Goal: Information Seeking & Learning: Learn about a topic

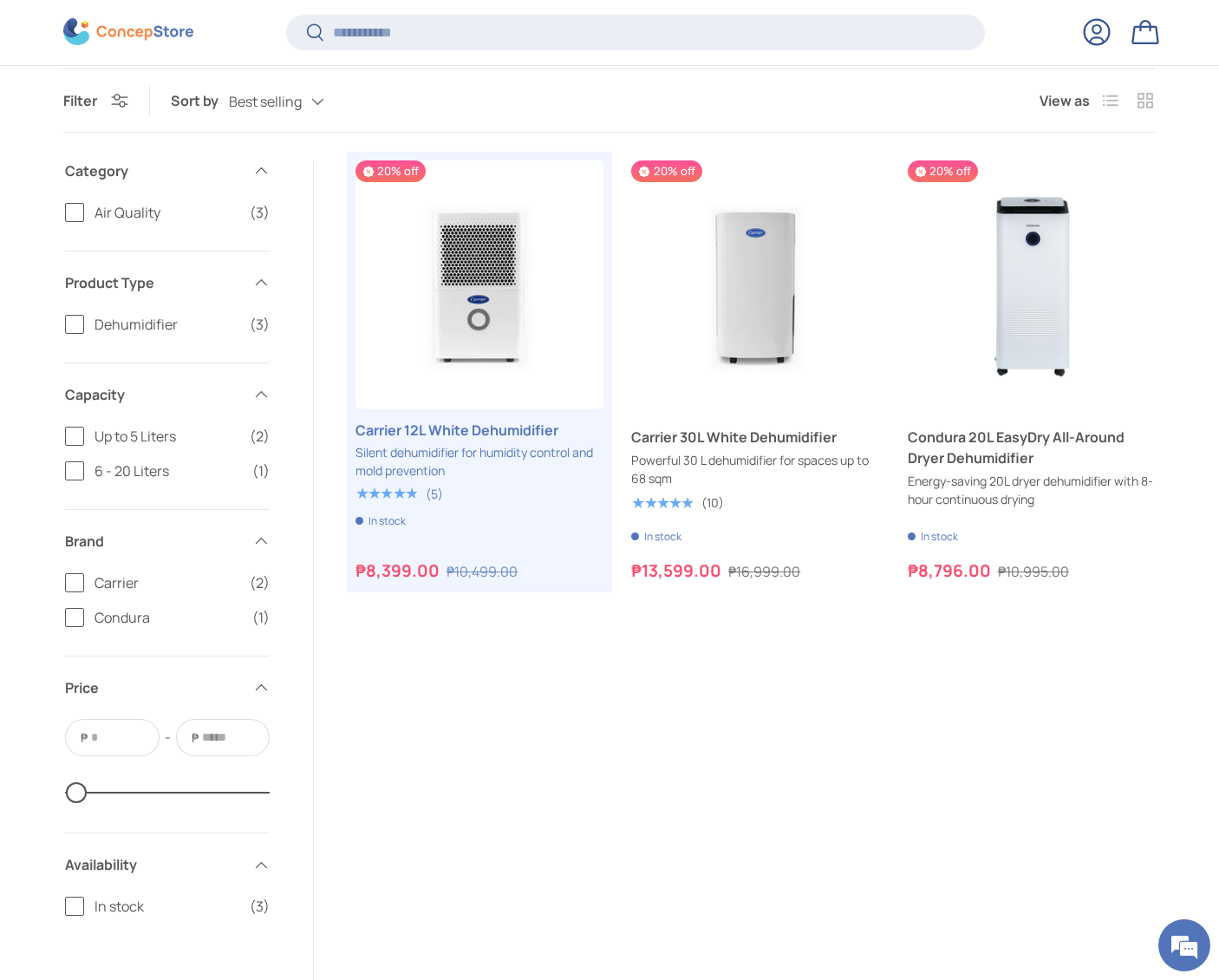
scroll to position [346, 0]
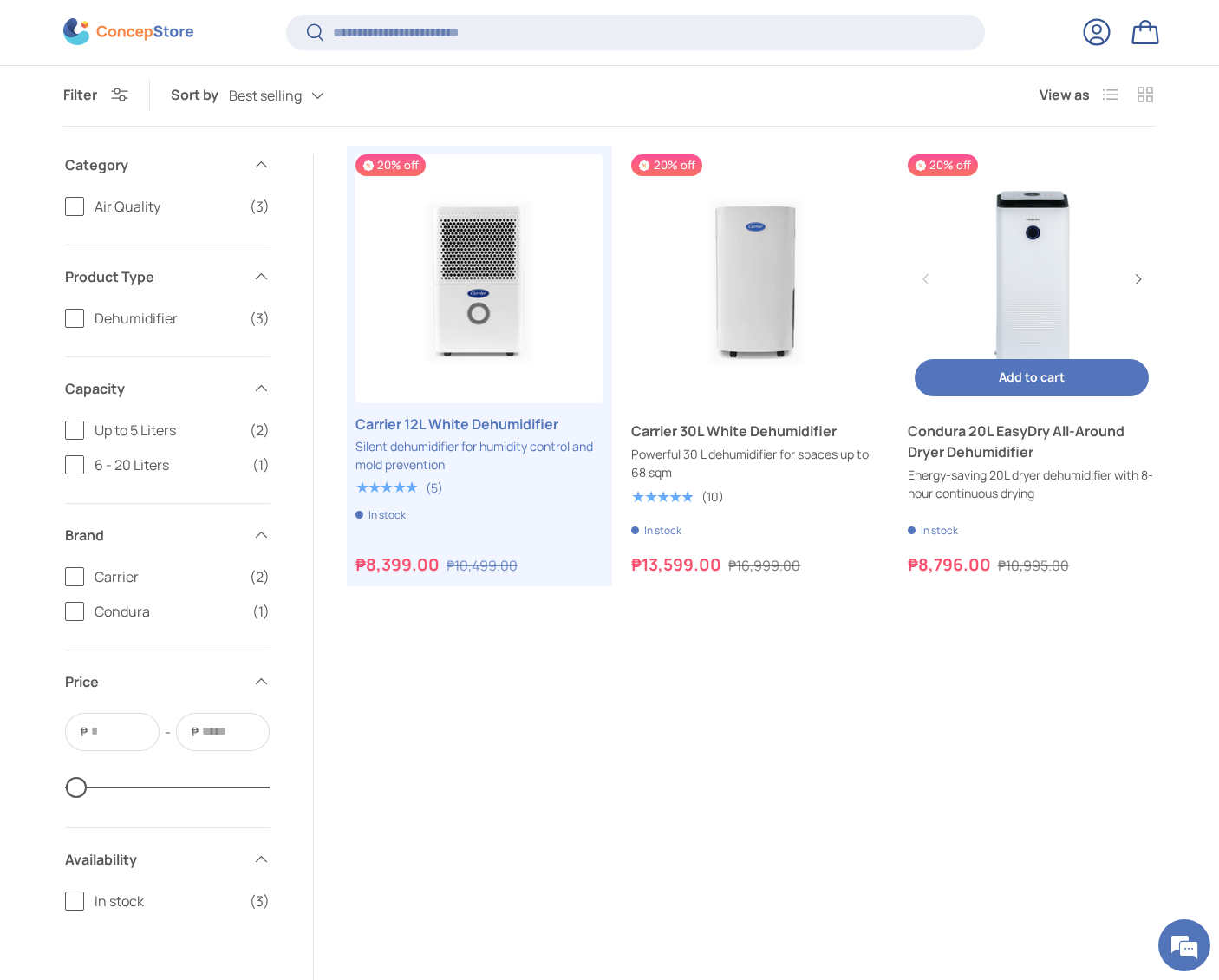
click at [1039, 284] on link "Condura 20L EasyDry All-Around Dryer Dehumidifier" at bounding box center [1031, 278] width 248 height 248
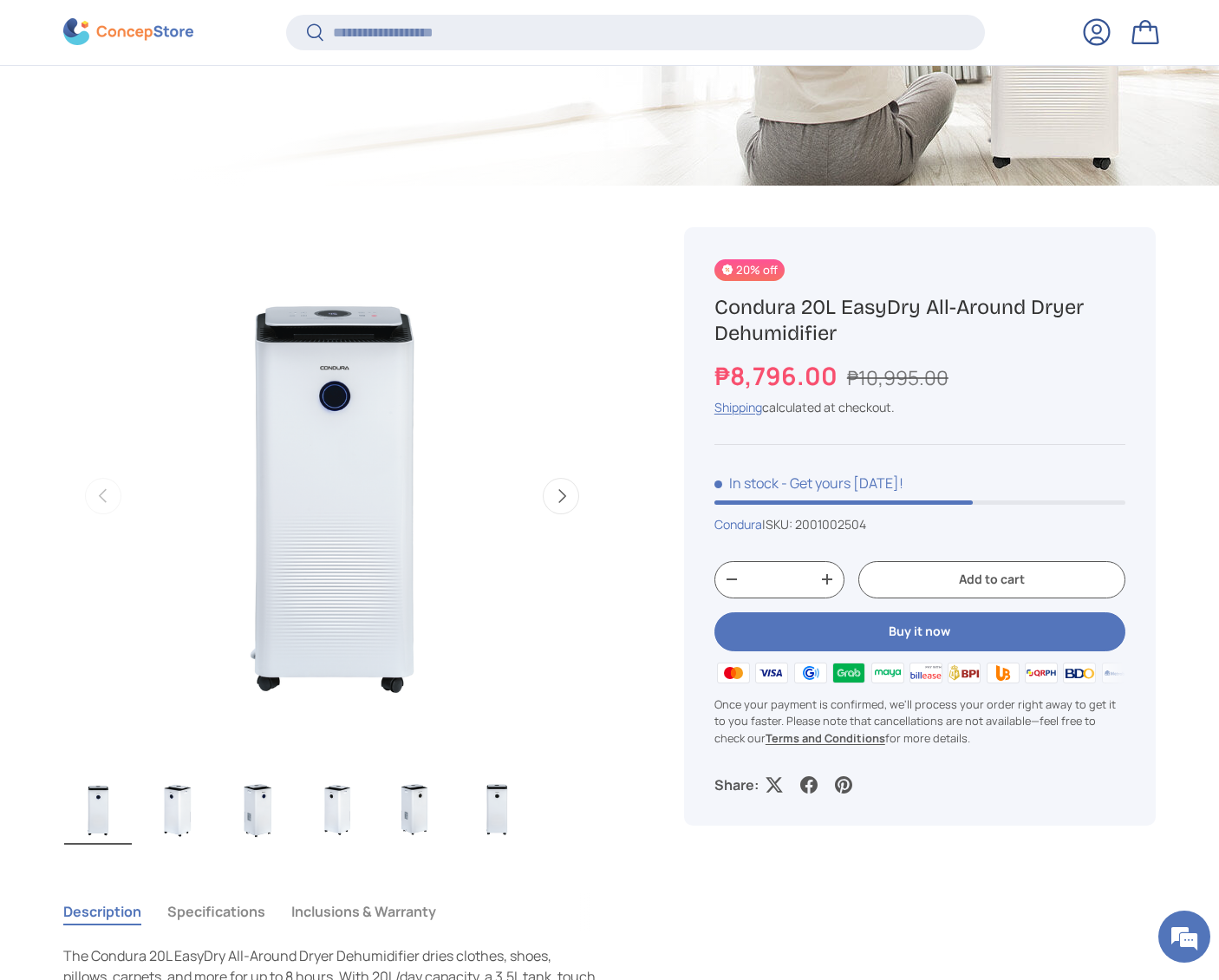
scroll to position [582, 0]
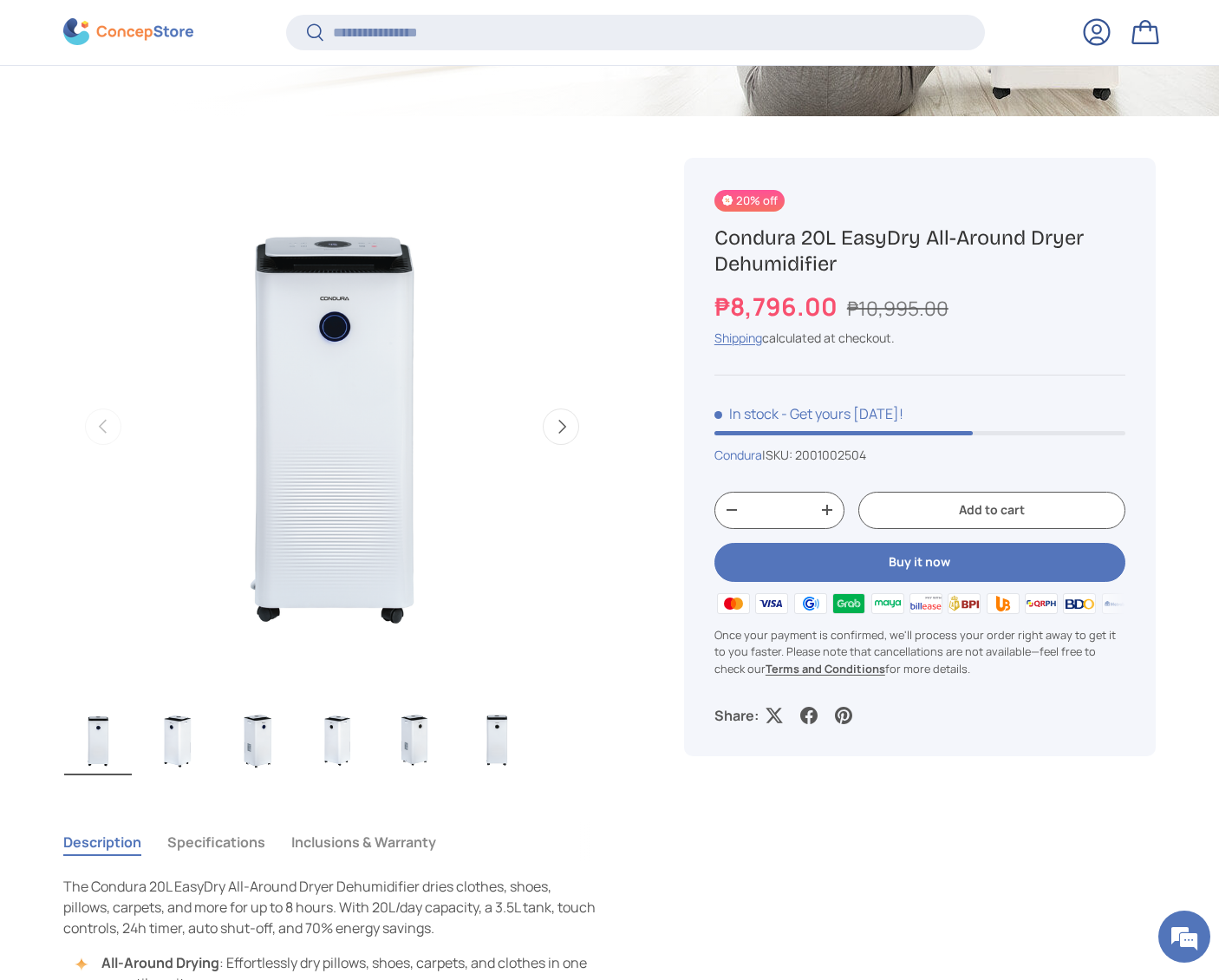
click at [554, 424] on button "Next" at bounding box center [560, 426] width 36 height 36
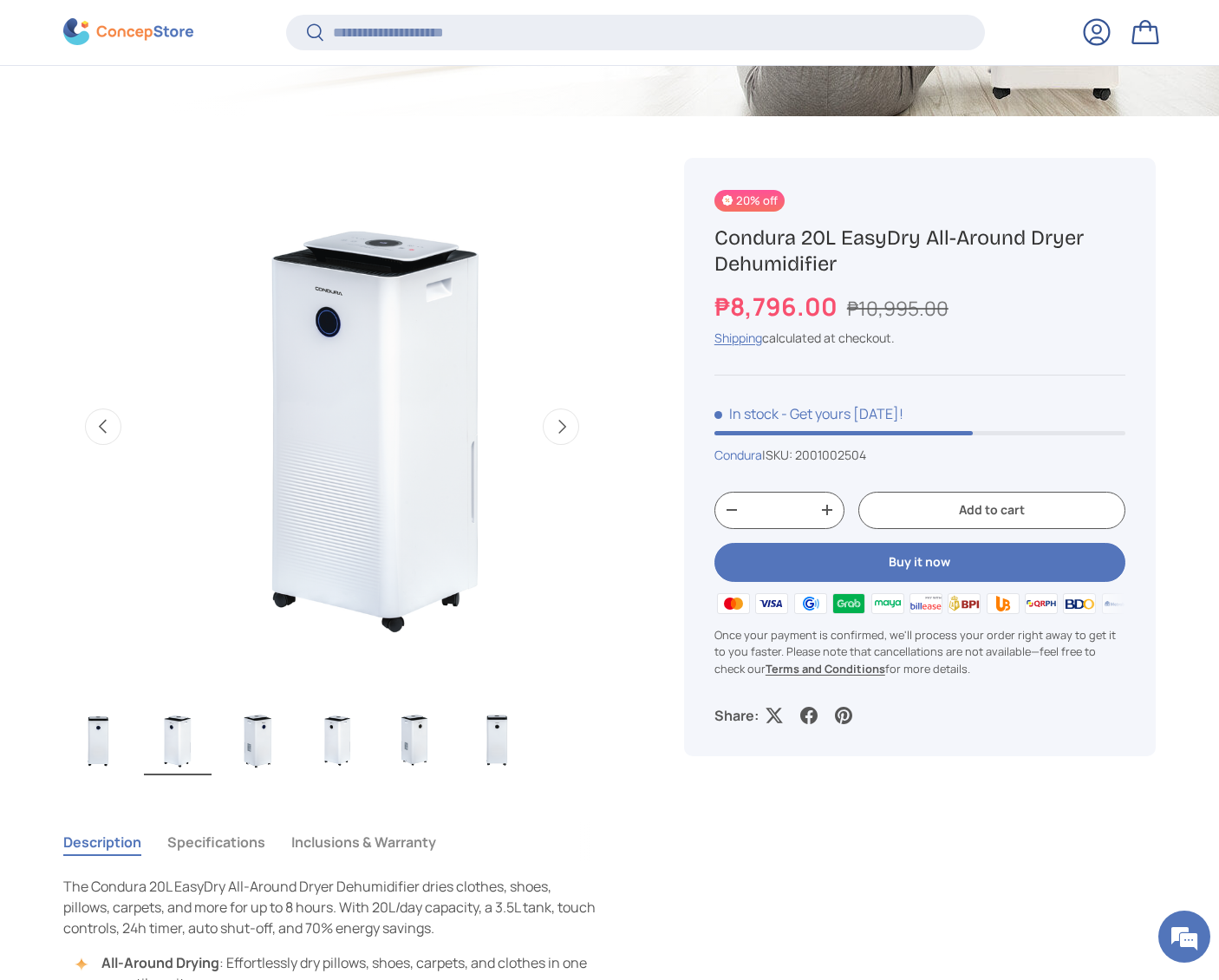
scroll to position [0, 546]
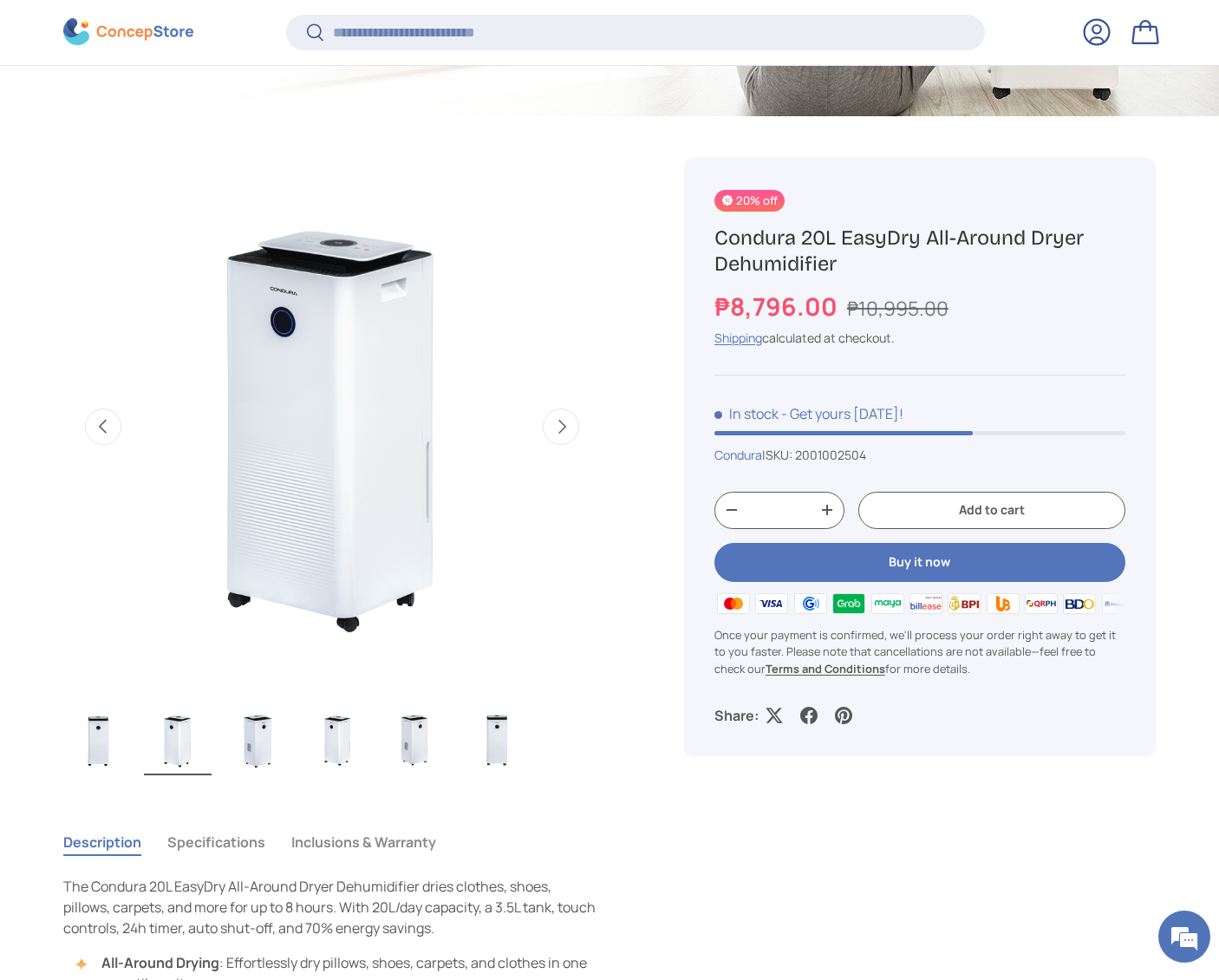
click at [554, 424] on button "Next" at bounding box center [560, 426] width 36 height 36
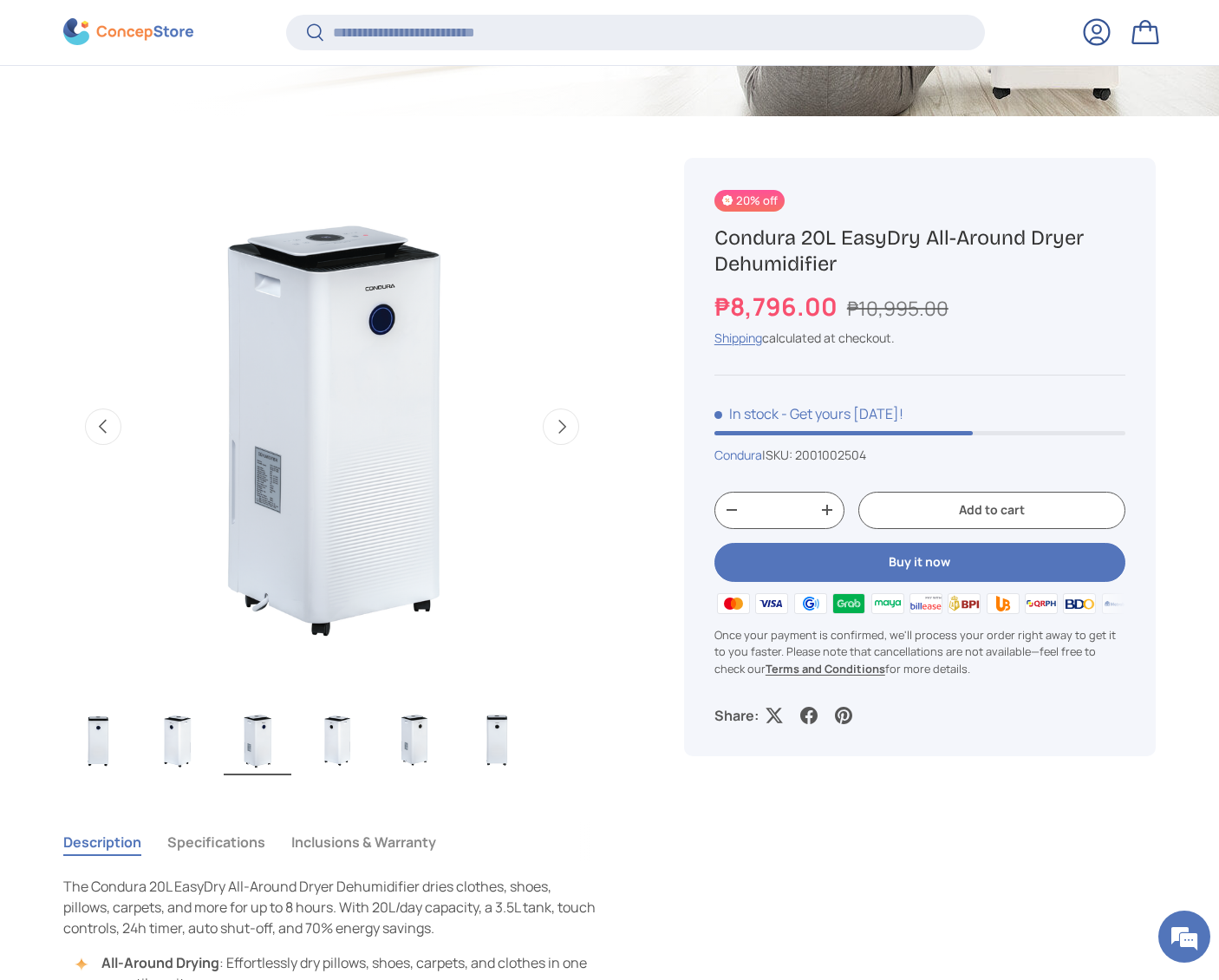
click at [554, 424] on button "Next" at bounding box center [560, 426] width 36 height 36
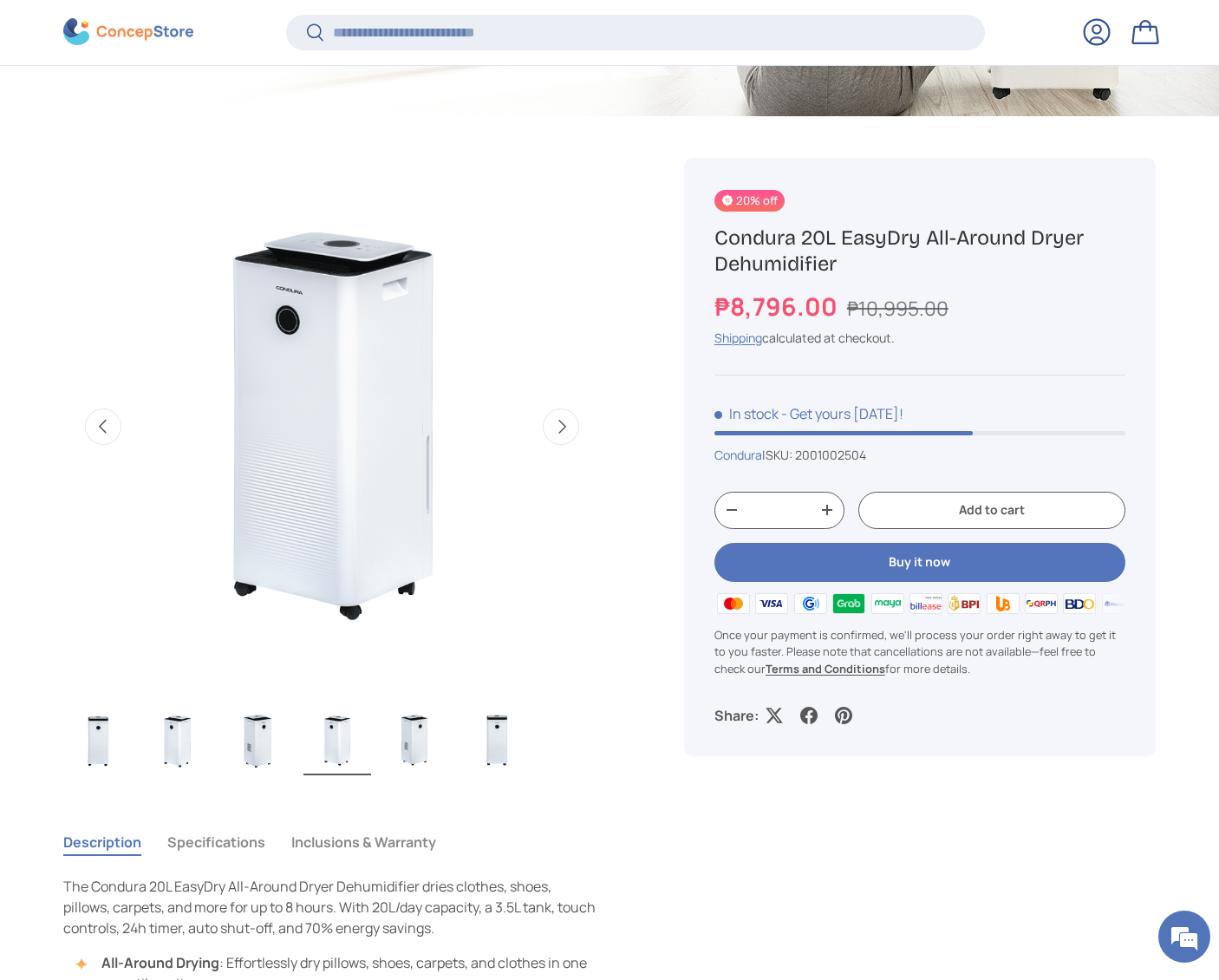
click at [554, 424] on button "Next" at bounding box center [560, 426] width 36 height 36
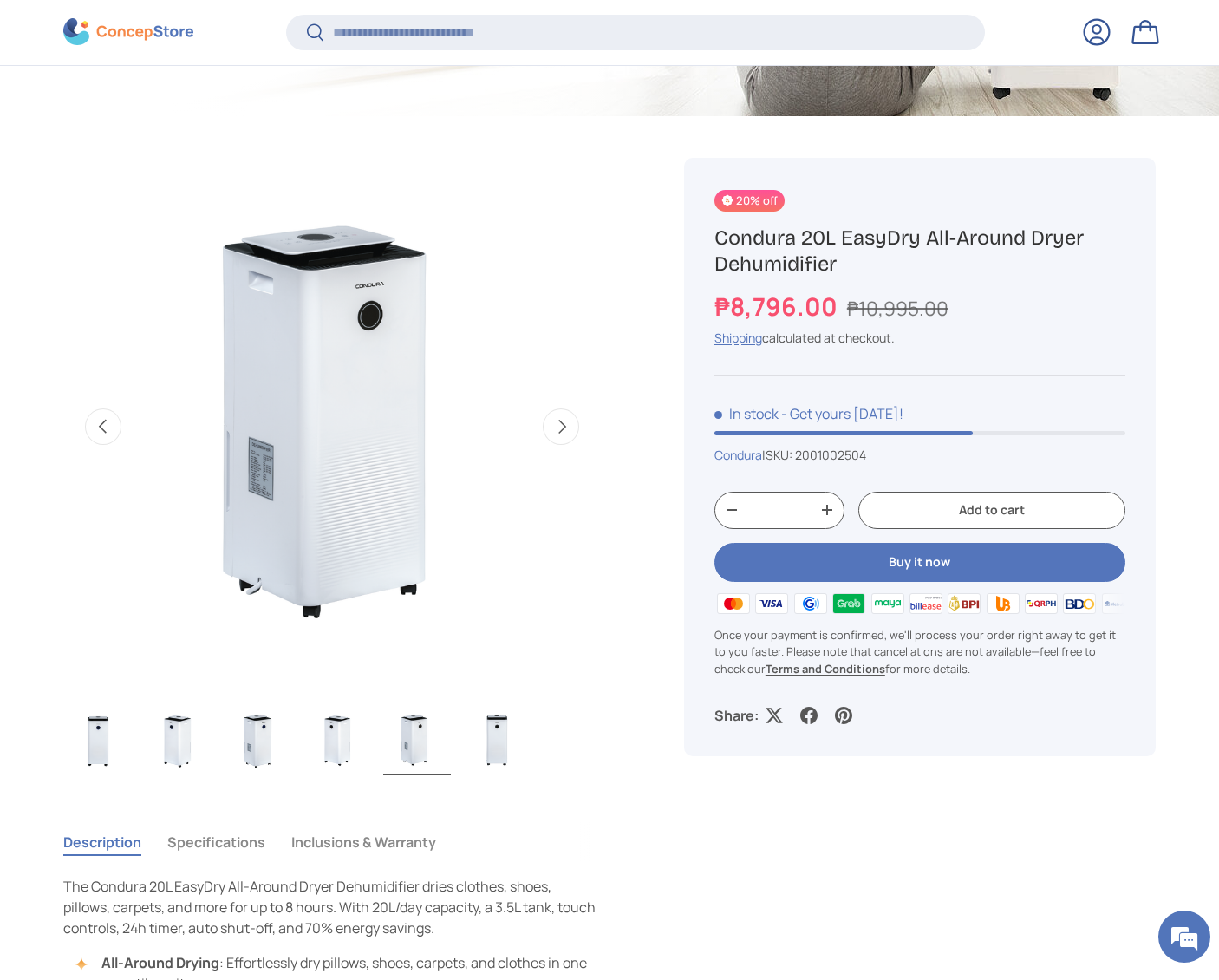
scroll to position [0, 2184]
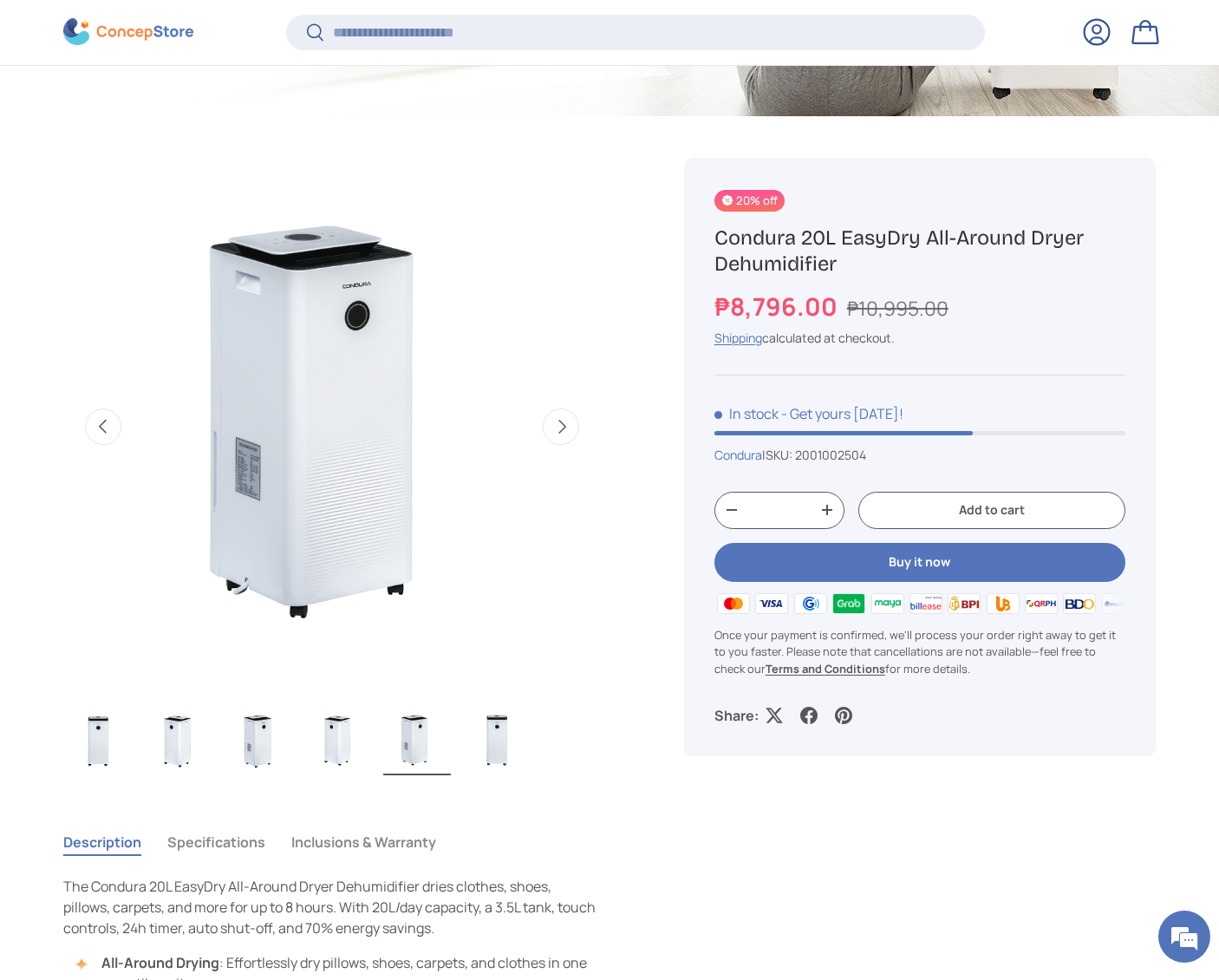
click at [554, 424] on button "Next" at bounding box center [560, 426] width 36 height 36
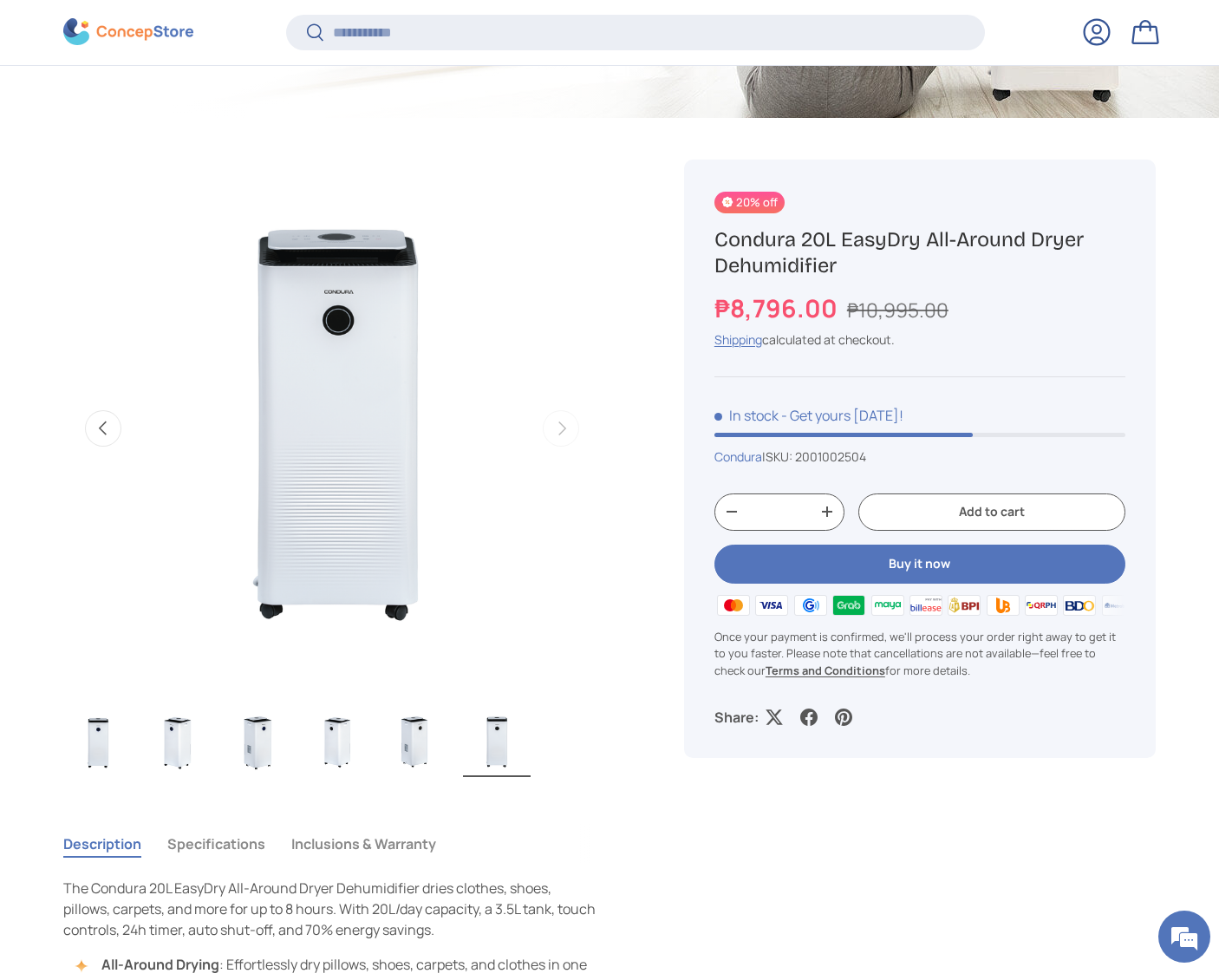
scroll to position [0, 2731]
click at [967, 895] on div "20% off Condura 20L EasyDry All-Around Dryer Dehumidifier ₱8,796.00 ₱10,995.00 …" at bounding box center [899, 790] width 513 height 1346
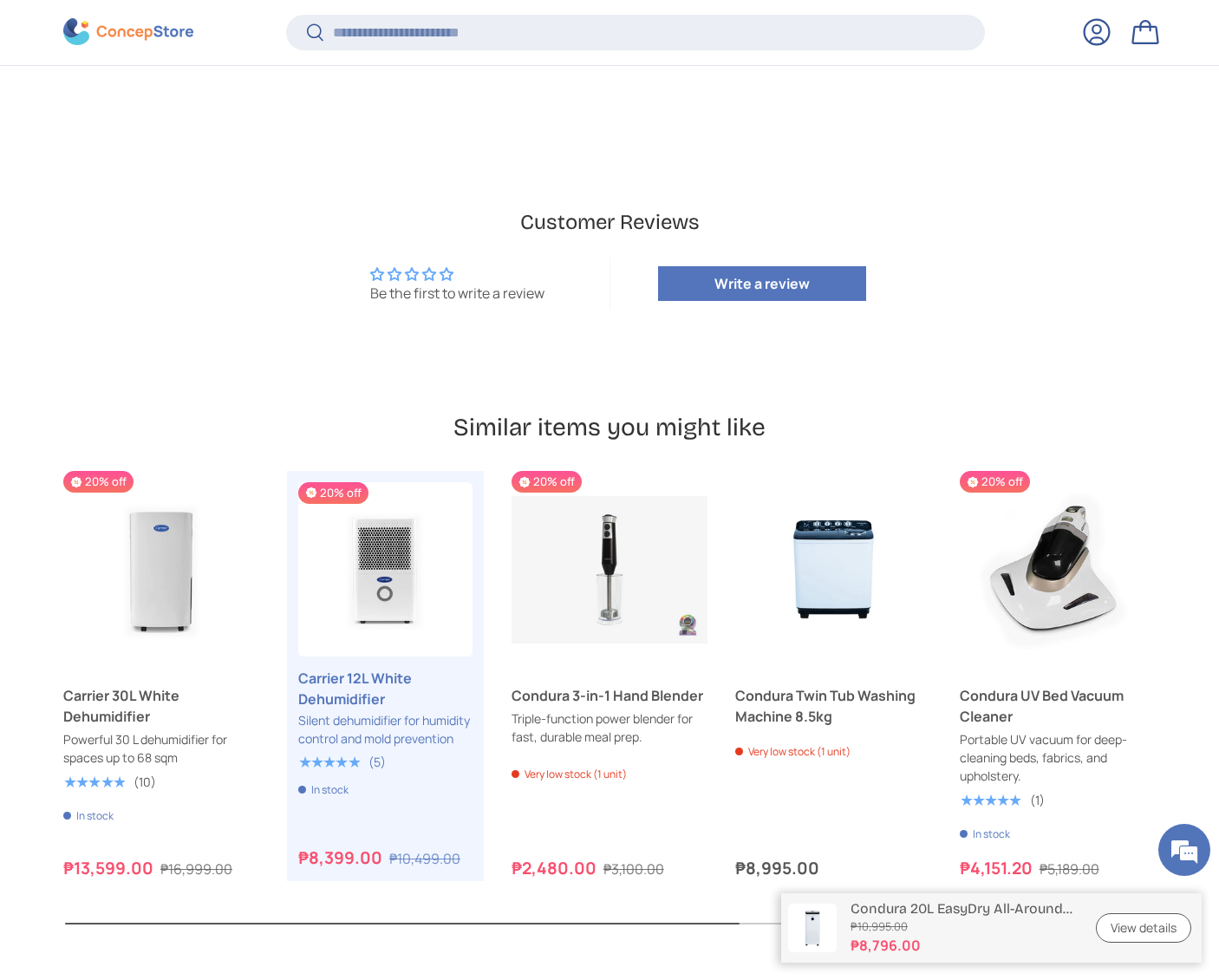
scroll to position [4105, 0]
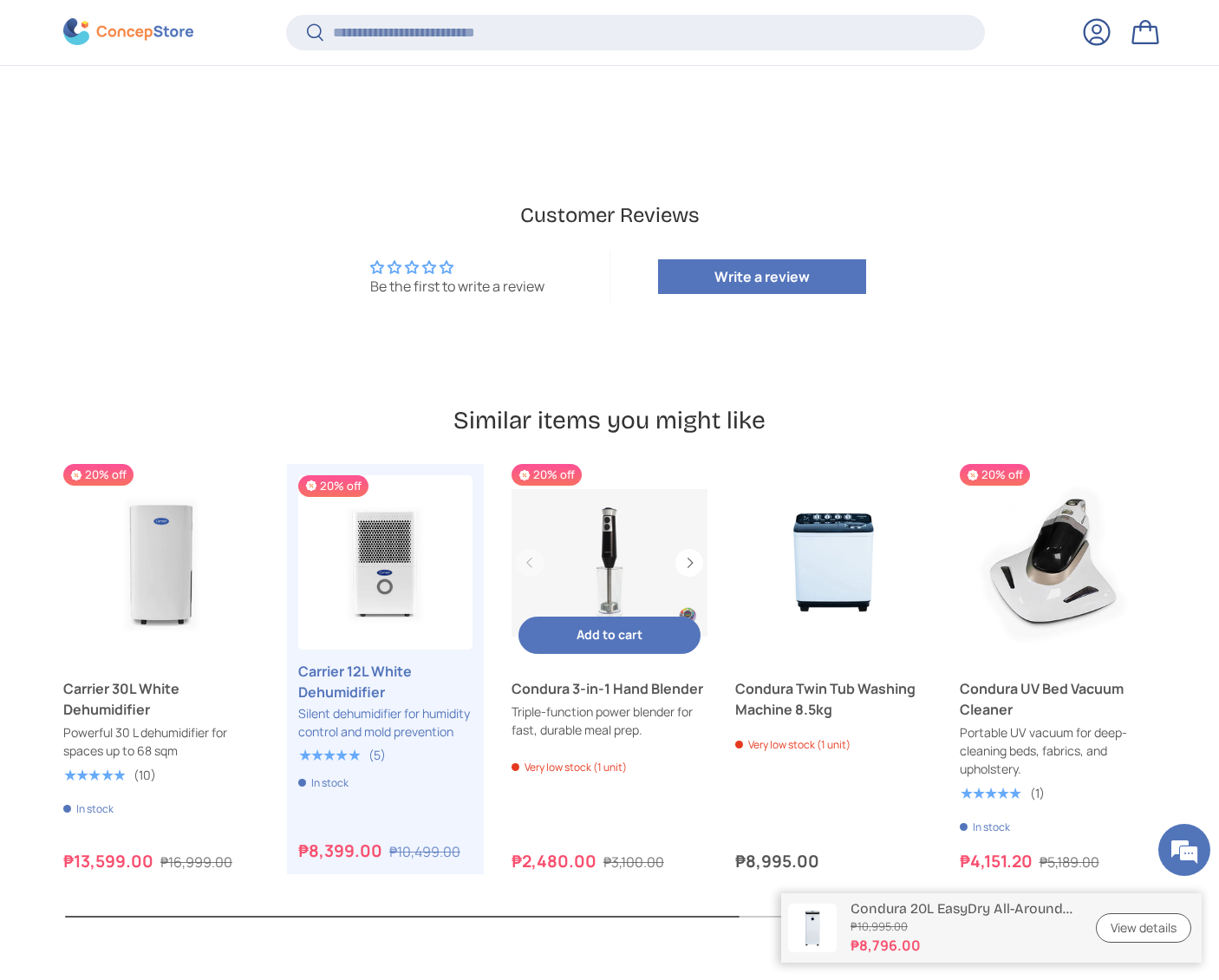
click at [626, 506] on link "Condura 3-in-1 Hand Blender" at bounding box center [610, 562] width 196 height 196
